Goal: Task Accomplishment & Management: Manage account settings

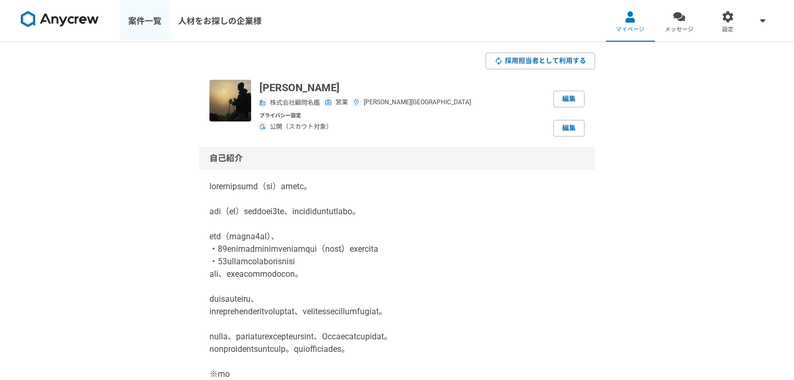
click at [144, 24] on link "案件一覧" at bounding box center [145, 21] width 50 height 42
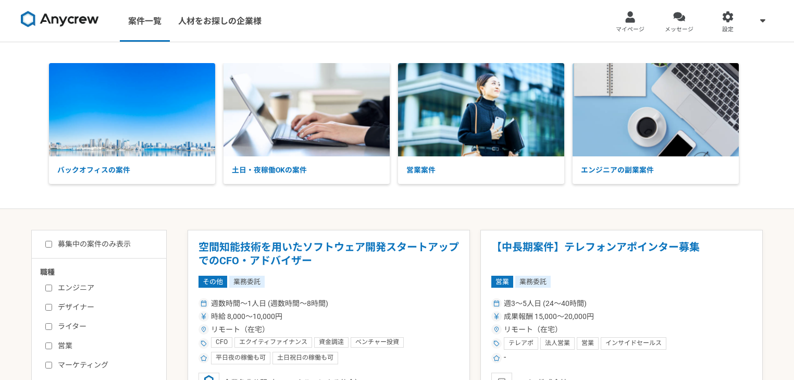
scroll to position [139, 0]
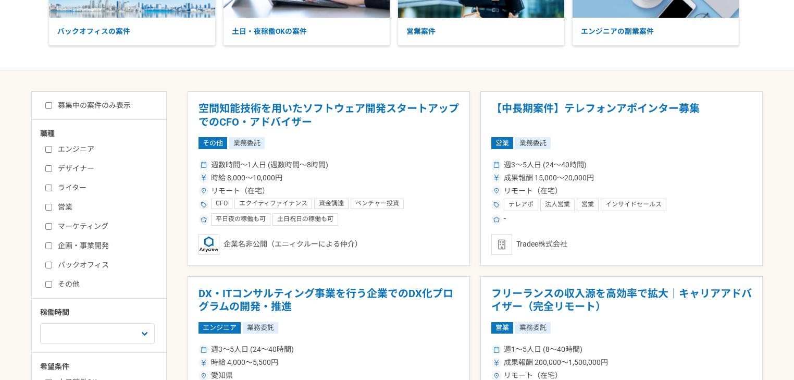
click at [67, 202] on label "営業" at bounding box center [105, 207] width 120 height 11
click at [52, 204] on input "営業" at bounding box center [48, 207] width 7 height 7
checkbox input "true"
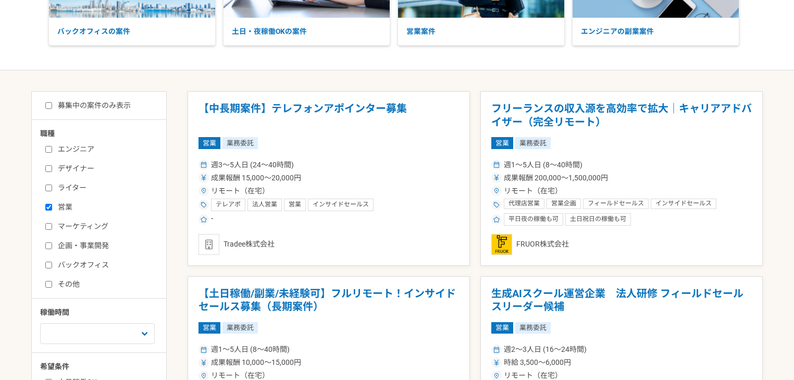
click at [102, 103] on label "募集中の案件のみ表示" at bounding box center [87, 105] width 85 height 11
click at [52, 103] on input "募集中の案件のみ表示" at bounding box center [48, 105] width 7 height 7
checkbox input "true"
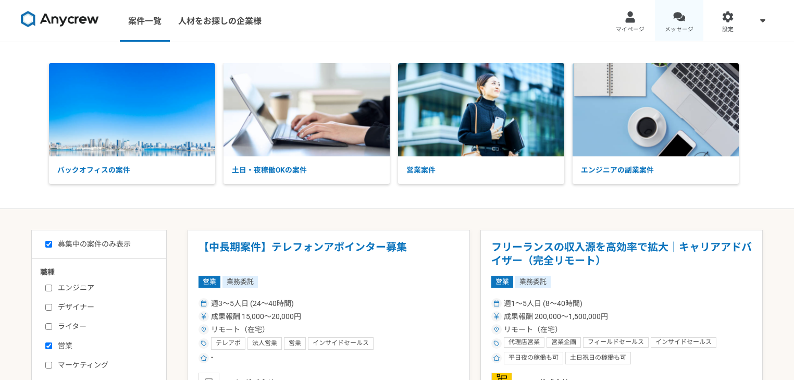
click at [681, 26] on span "メッセージ" at bounding box center [679, 30] width 29 height 8
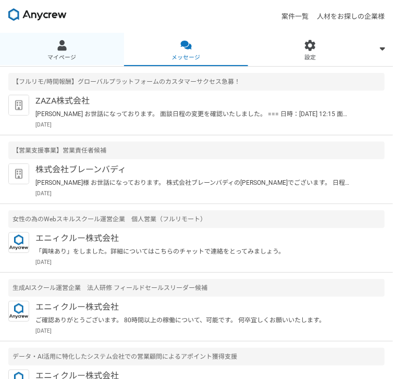
click at [124, 33] on link "マイページ" at bounding box center [62, 49] width 124 height 33
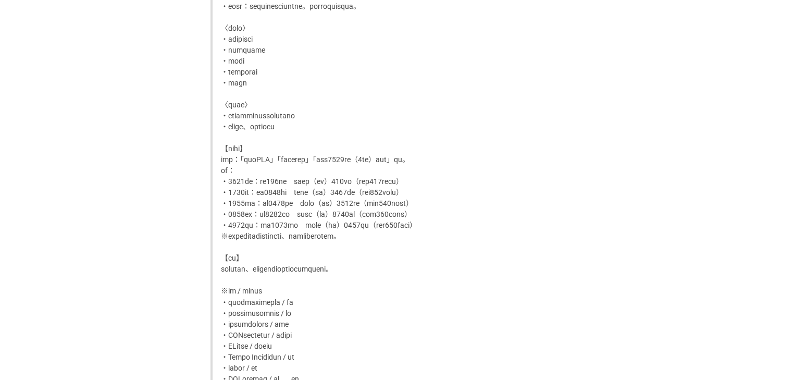
scroll to position [1250, 0]
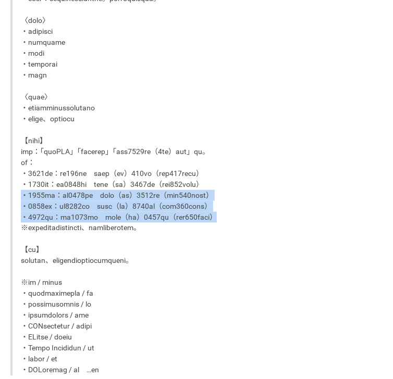
drag, startPoint x: 23, startPoint y: 200, endPoint x: 296, endPoint y: 216, distance: 274.0
click at [296, 216] on p at bounding box center [197, 75] width 353 height 602
copy p "・[DATE]年度：粗利3330万円　個人予算（採算）[DATE]万円（四半期330万円計算） ・[DATE]年度：粗利4150万円　個人予算（採算）[DAT…"
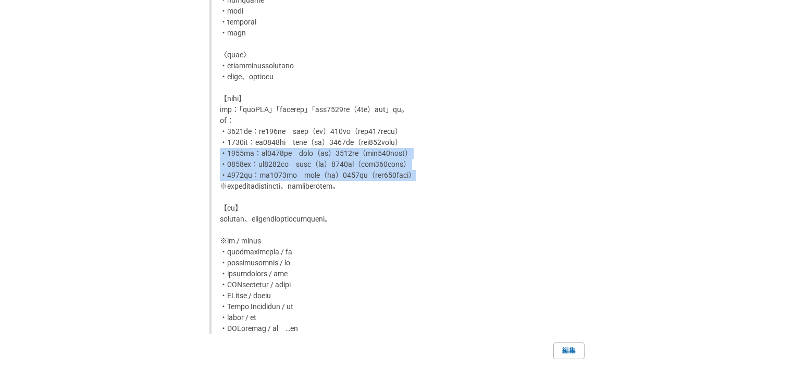
scroll to position [1251, 0]
